Goal: Transaction & Acquisition: Purchase product/service

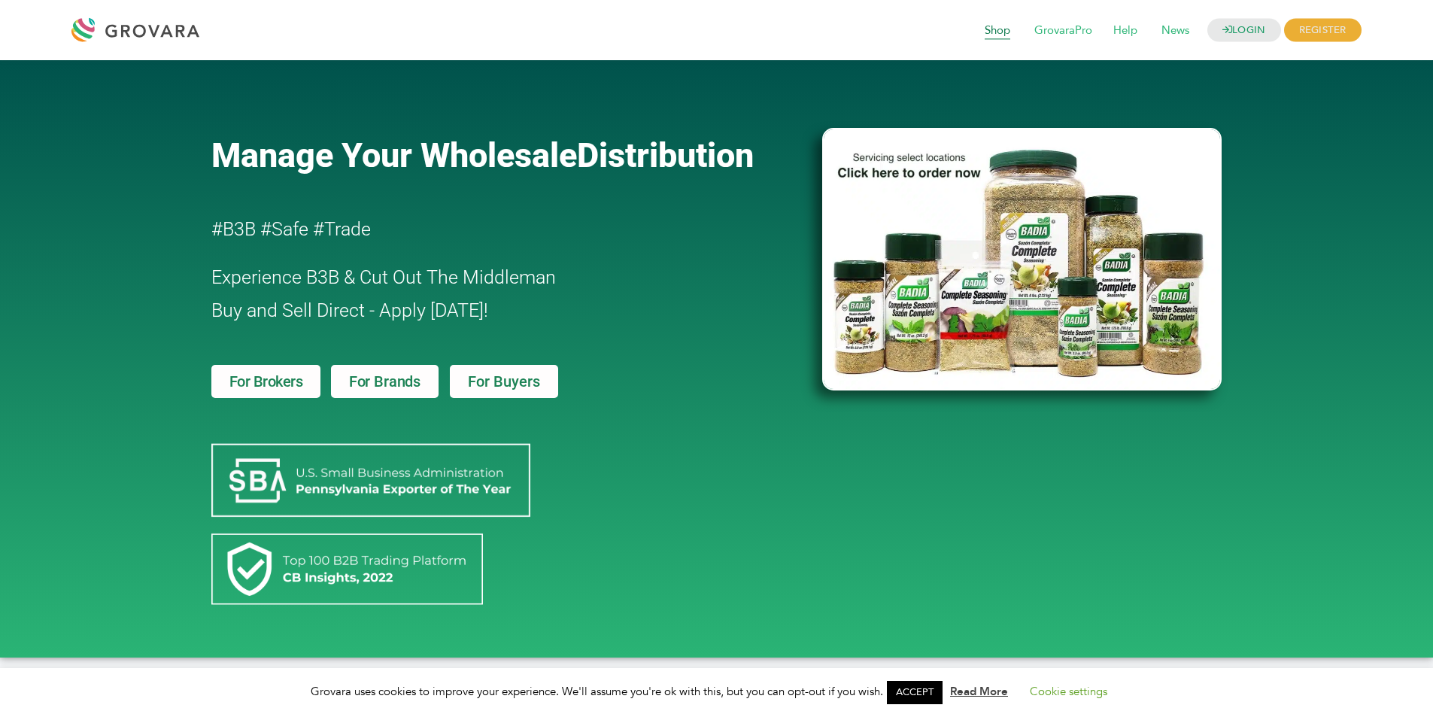
click at [992, 29] on span "Shop" at bounding box center [997, 31] width 47 height 29
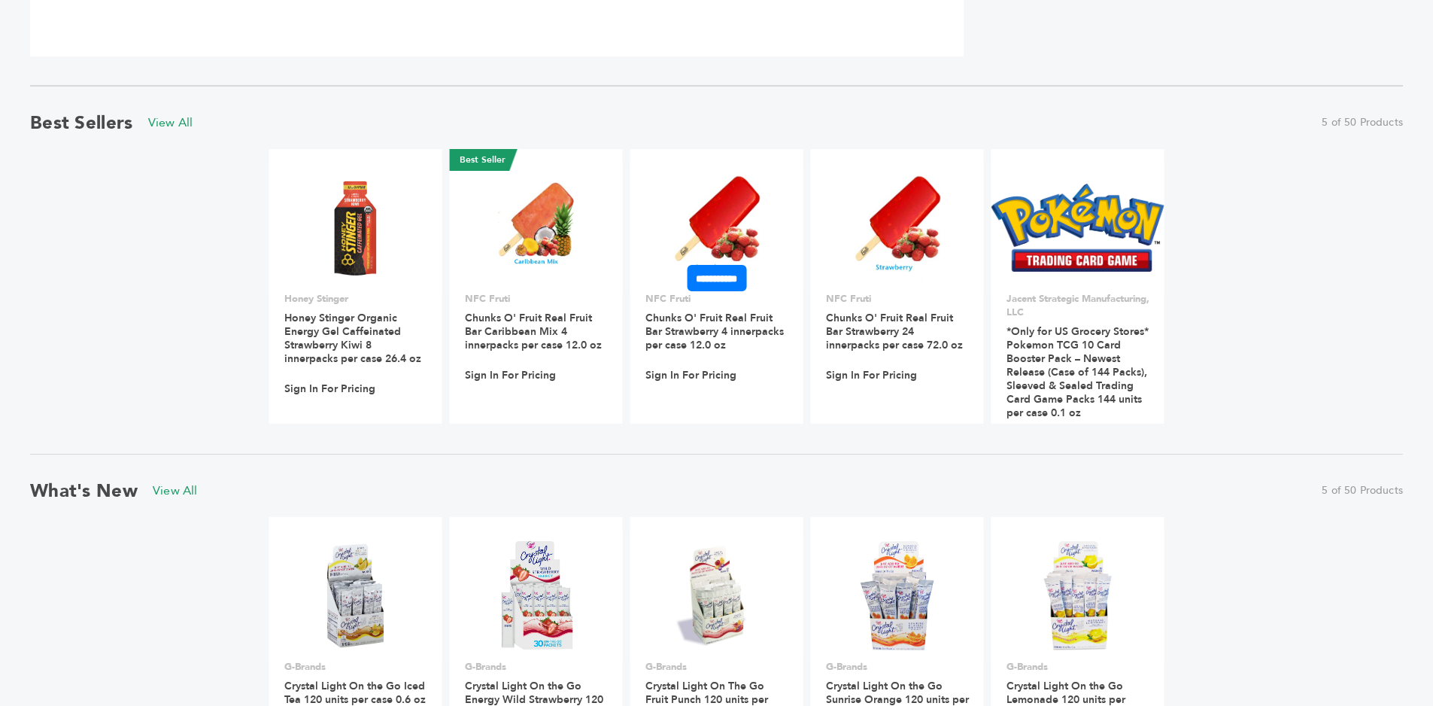
scroll to position [1053, 0]
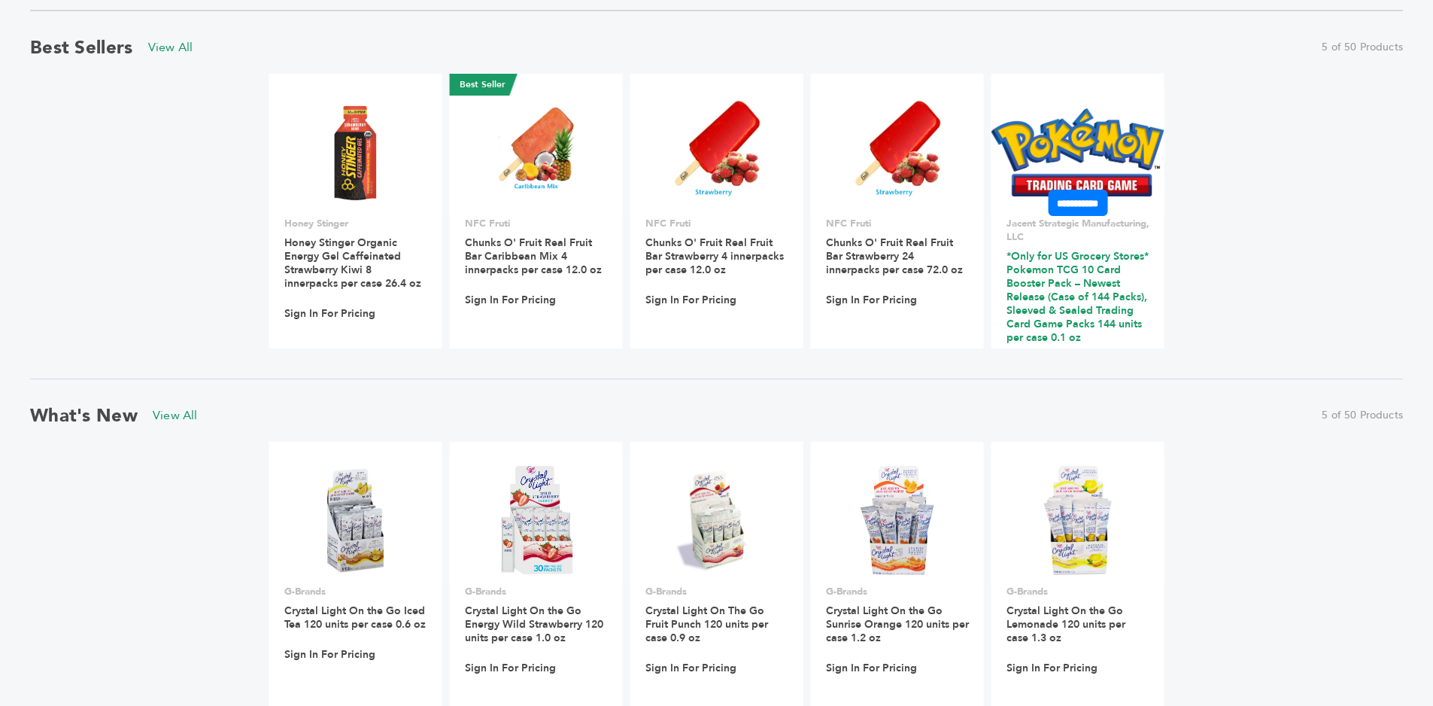
click at [1049, 314] on link "*Only for US Grocery Stores* Pokemon TCG 10 Card Booster Pack – Newest Release …" at bounding box center [1078, 297] width 142 height 96
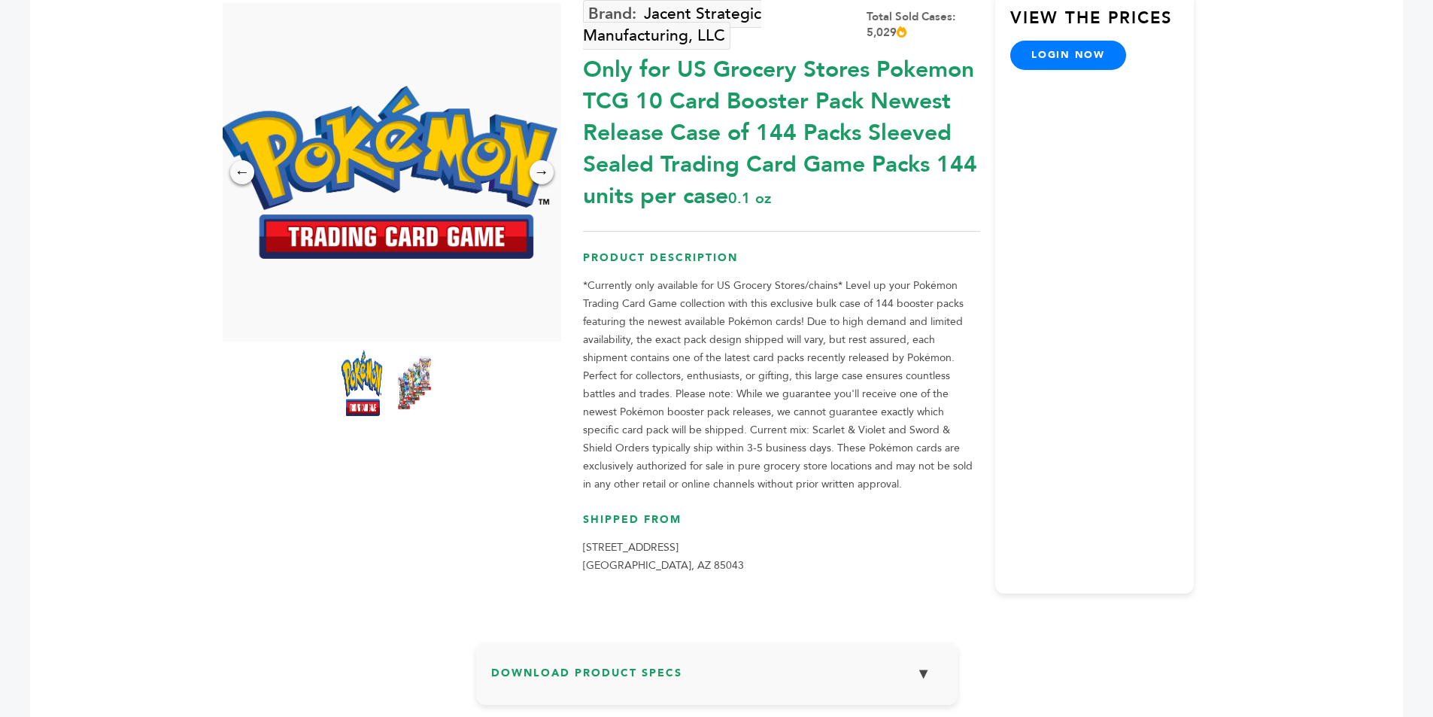
scroll to position [226, 0]
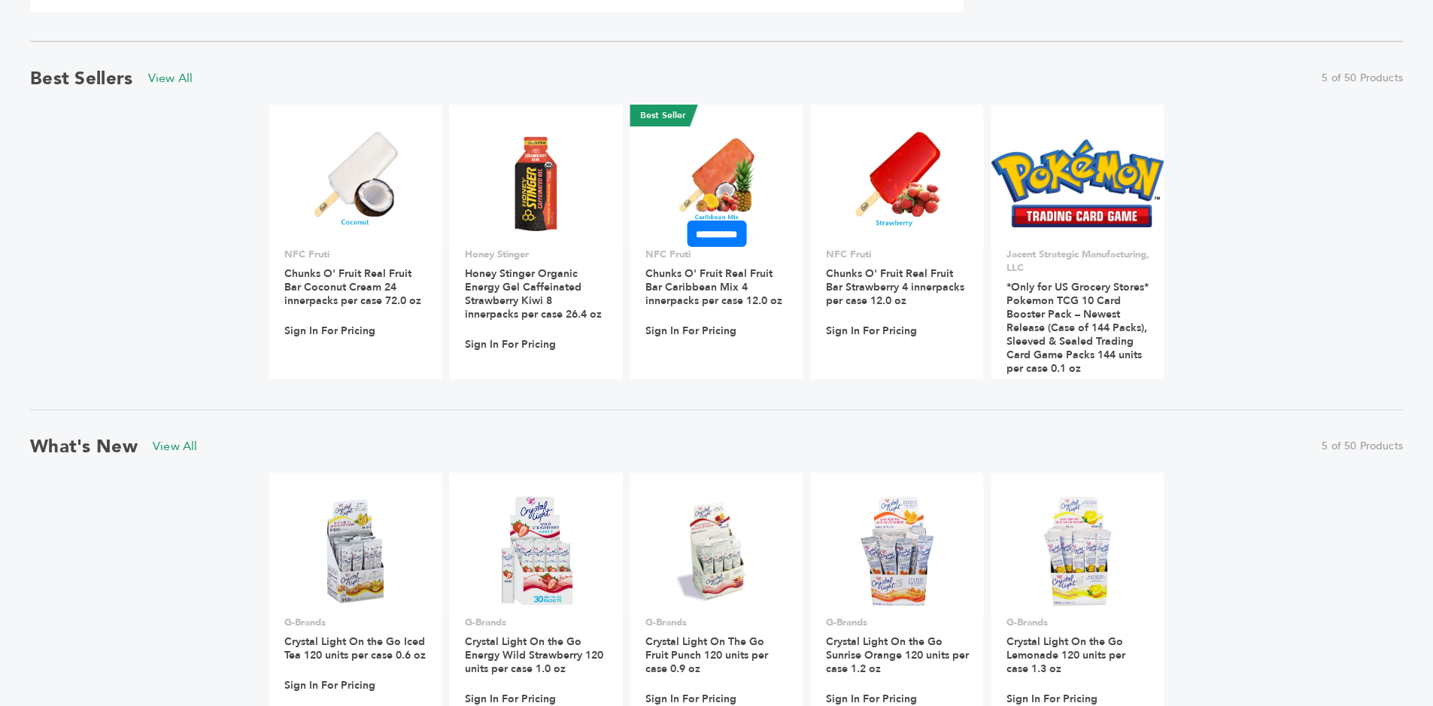
scroll to position [947, 0]
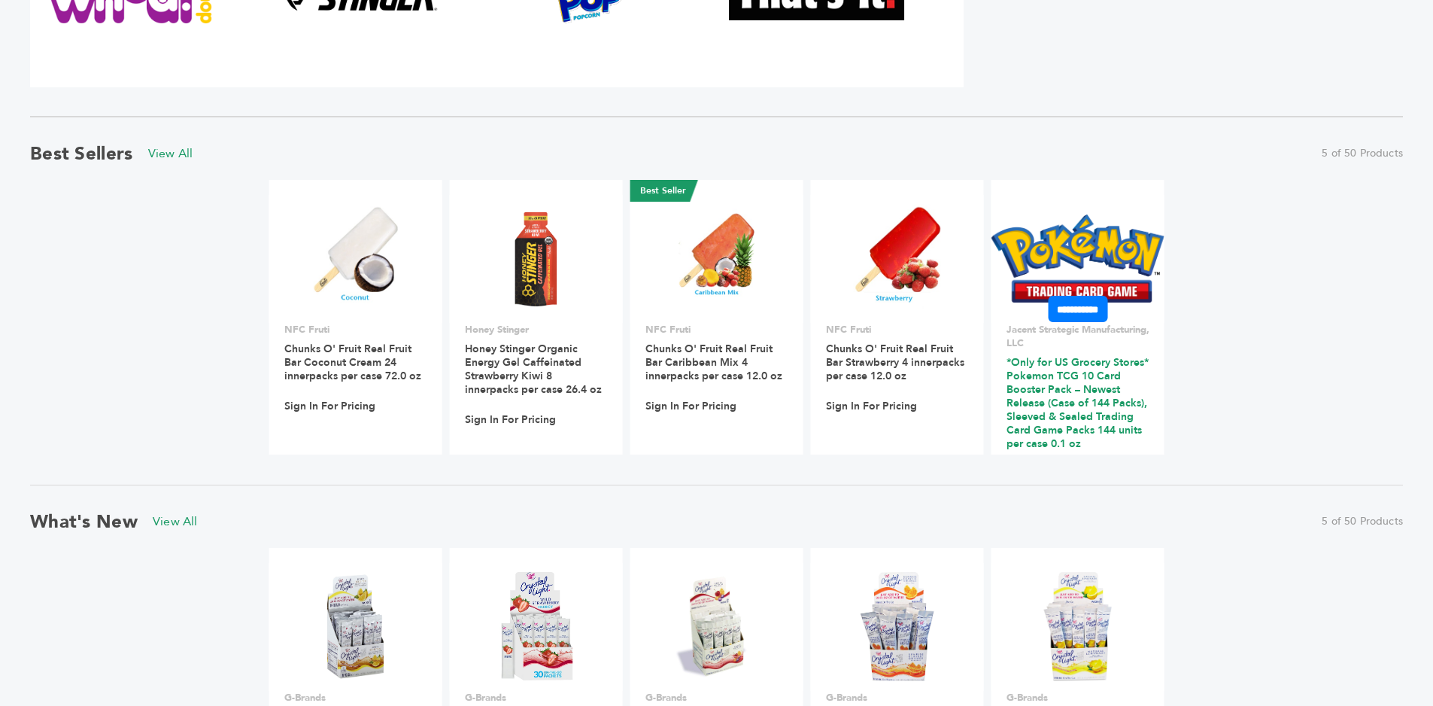
click at [1047, 372] on link "*Only for US Grocery Stores* Pokemon TCG 10 Card Booster Pack – Newest Release …" at bounding box center [1078, 403] width 142 height 96
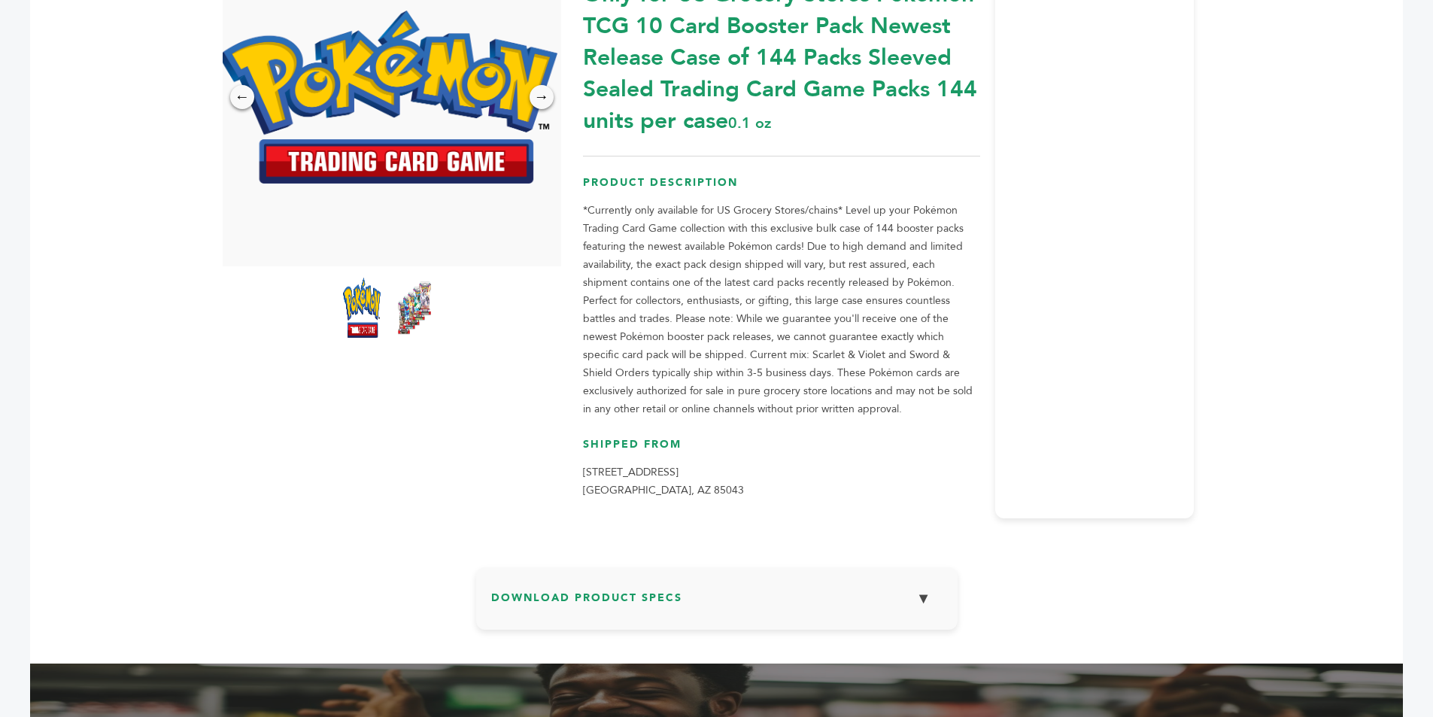
scroll to position [301, 0]
